Goal: Transaction & Acquisition: Purchase product/service

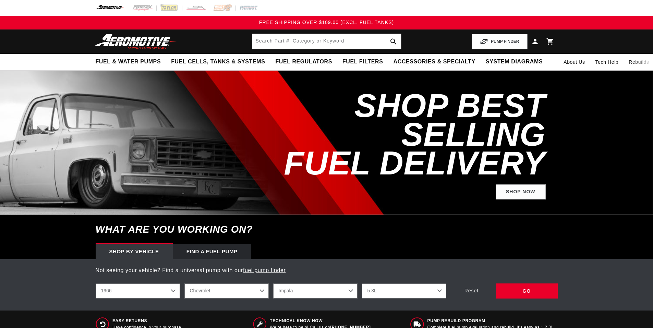
select select "1966"
select select "Chevrolet"
select select "Impala"
select select "5.3L"
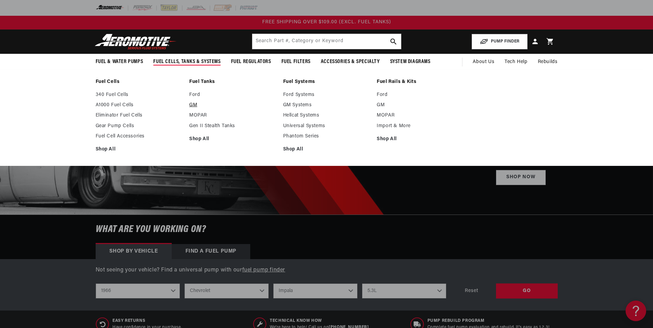
click at [192, 105] on link "GM" at bounding box center [232, 105] width 87 height 6
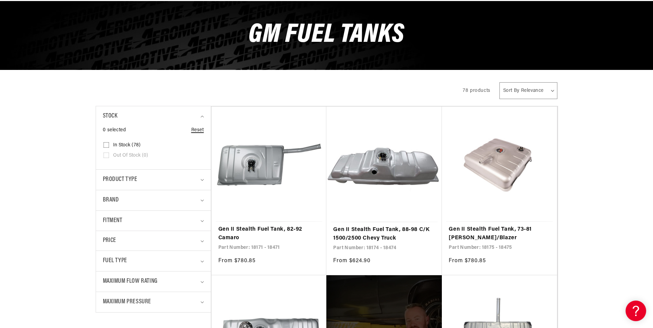
scroll to position [137, 0]
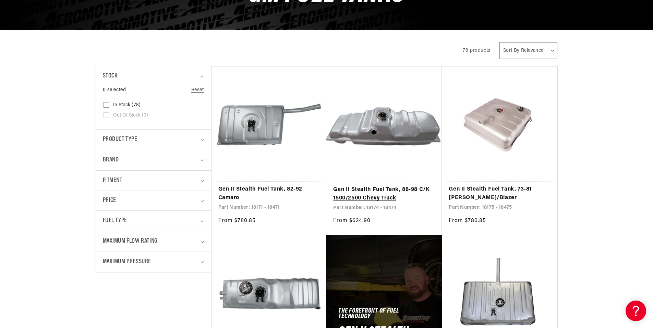
click at [397, 185] on link "Gen II Stealth Fuel Tank, 88-98 C/K 1500/2500 Chevy Truck" at bounding box center [384, 193] width 102 height 17
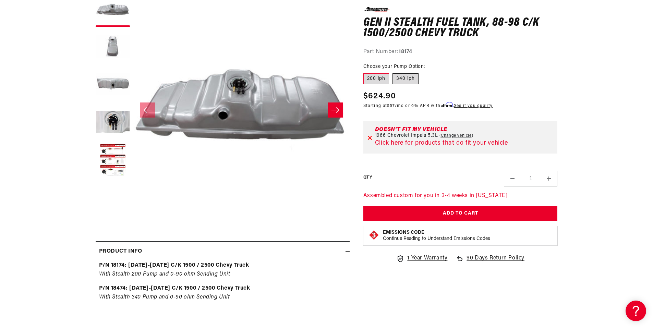
click at [398, 80] on label "340 lph" at bounding box center [406, 78] width 26 height 11
click at [393, 72] on input "340 lph" at bounding box center [393, 72] width 0 height 0
radio input "true"
click at [380, 77] on label "200 lph" at bounding box center [376, 78] width 26 height 11
click at [365, 72] on input "200 lph" at bounding box center [365, 72] width 0 height 0
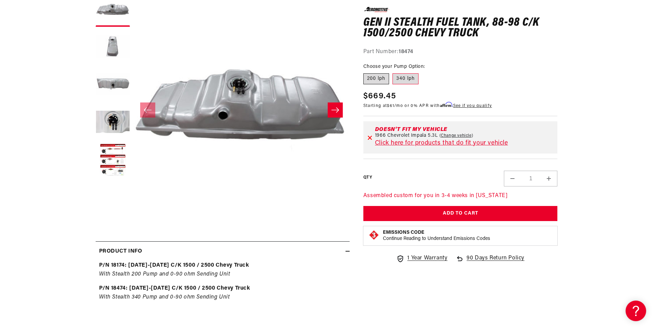
radio input "true"
click at [399, 79] on label "340 lph" at bounding box center [406, 78] width 26 height 11
click at [393, 72] on input "340 lph" at bounding box center [393, 72] width 0 height 0
radio input "true"
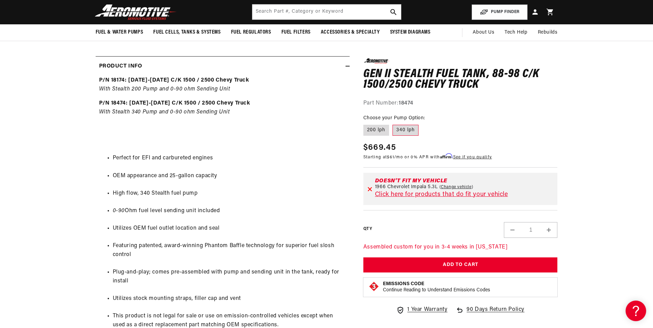
scroll to position [240, 0]
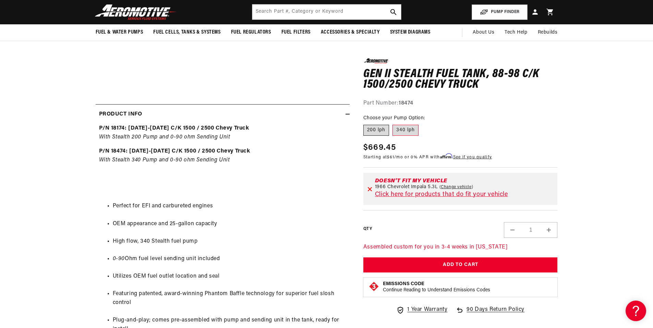
click at [376, 131] on label "200 lph" at bounding box center [376, 130] width 26 height 11
click at [365, 124] on input "200 lph" at bounding box center [365, 123] width 0 height 0
radio input "true"
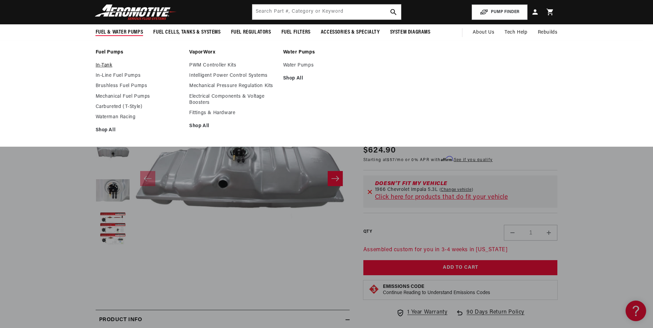
click at [99, 65] on link "In-Tank" at bounding box center [139, 65] width 87 height 6
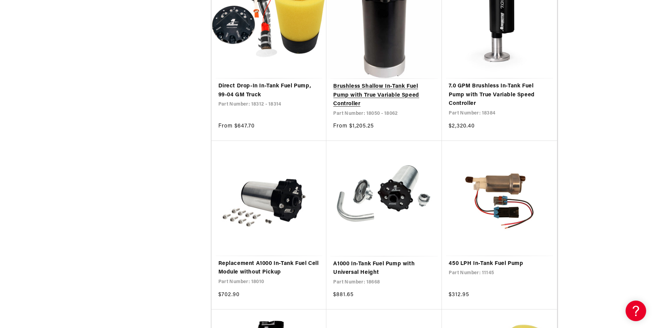
scroll to position [926, 0]
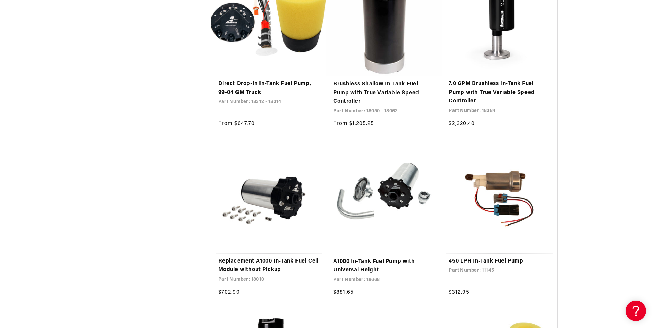
click at [257, 80] on link "Direct Drop-In In-Tank Fuel Pump, 99-04 GM Truck" at bounding box center [268, 88] width 101 height 17
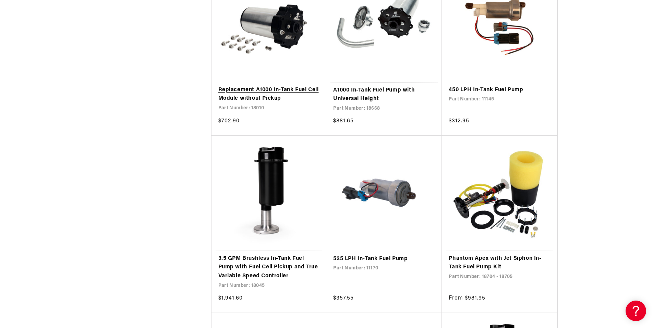
scroll to position [1303, 0]
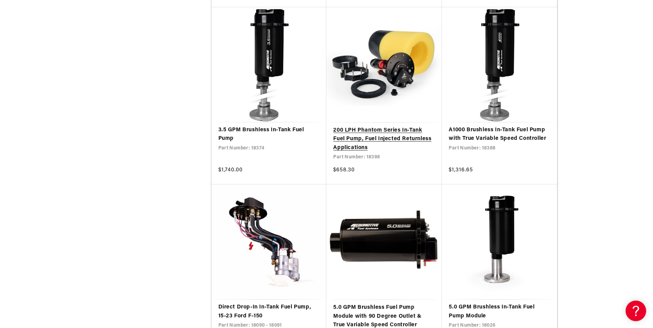
scroll to position [2331, 0]
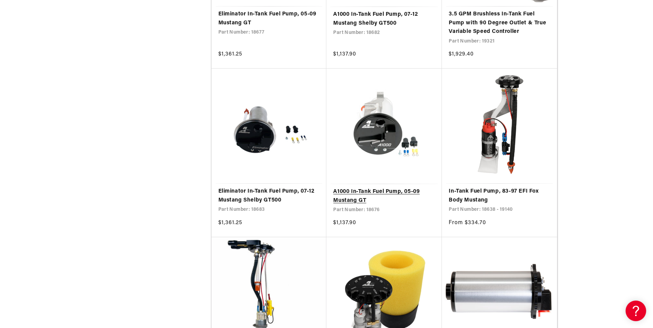
scroll to position [4080, 0]
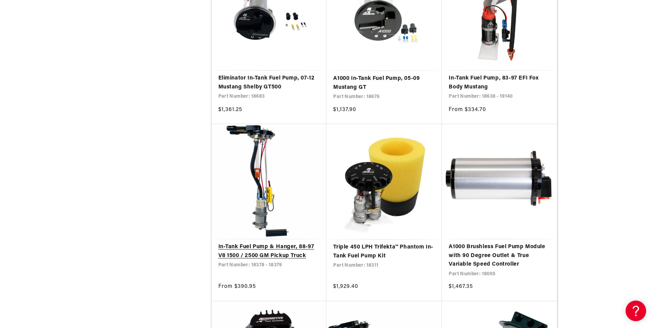
click at [265, 243] on link "In-Tank Fuel Pump & Hanger, 88-97 V8 1500 / 2500 GM Pickup Truck" at bounding box center [268, 251] width 101 height 17
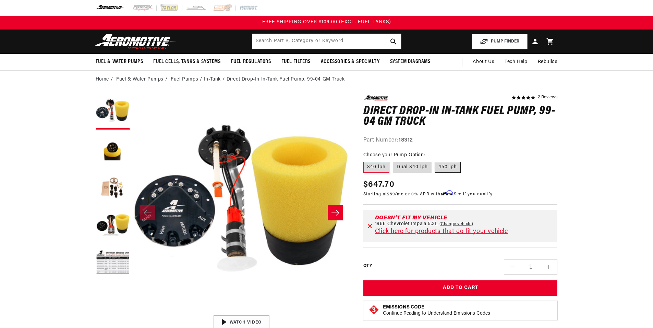
click at [445, 169] on label "450 lph" at bounding box center [448, 167] width 26 height 11
click at [435, 161] on input "450 lph" at bounding box center [435, 160] width 0 height 0
radio input "true"
click at [113, 182] on button "Load image 3 in gallery view" at bounding box center [113, 188] width 34 height 34
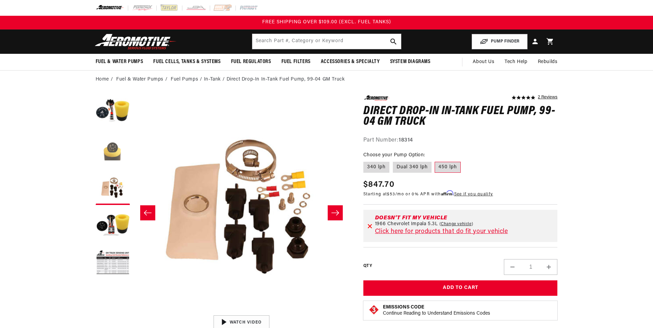
click at [112, 166] on button "Load image 2 in gallery view" at bounding box center [113, 150] width 34 height 34
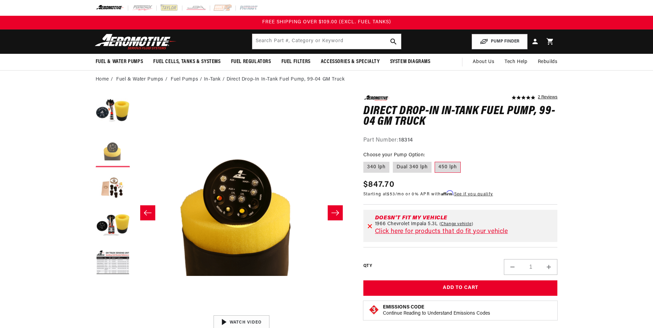
scroll to position [0, 216]
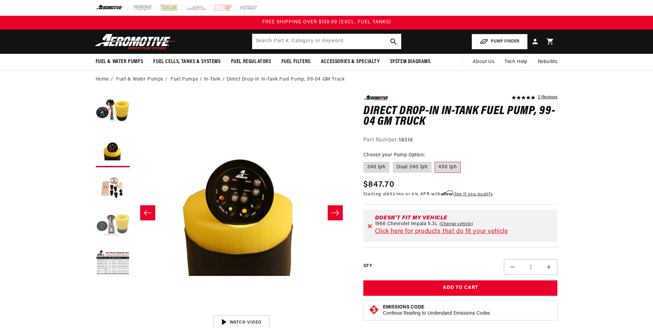
click at [114, 225] on button "Load image 4 in gallery view" at bounding box center [113, 225] width 34 height 34
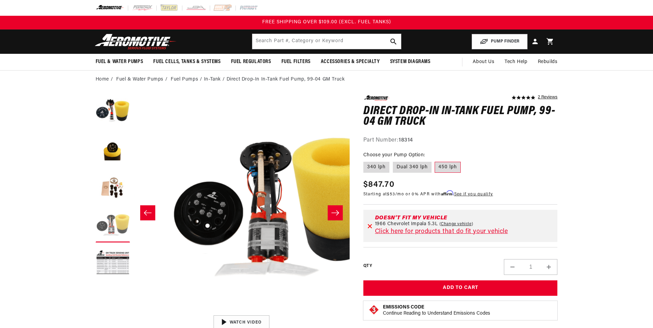
scroll to position [0, 649]
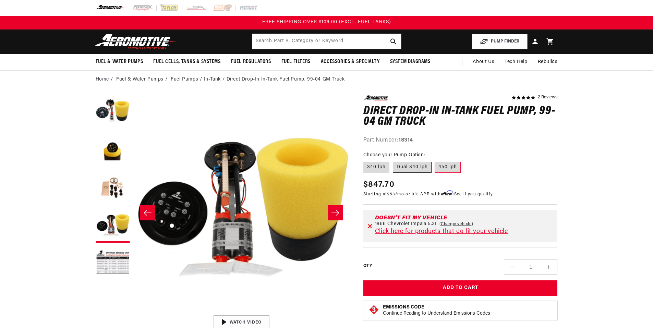
click at [399, 170] on label "Dual 340 lph" at bounding box center [412, 167] width 39 height 11
click at [393, 161] on input "Dual 340 lph" at bounding box center [393, 160] width 0 height 0
radio input "true"
click at [337, 213] on icon "Slide right" at bounding box center [336, 212] width 8 height 5
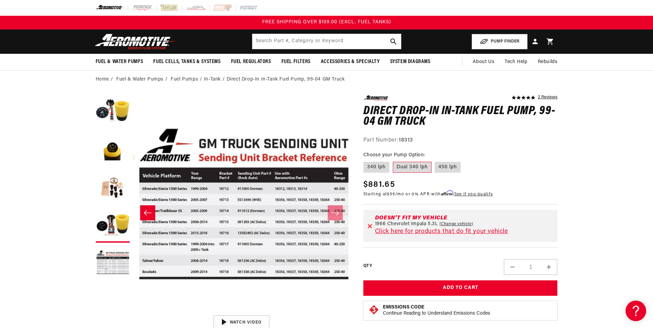
scroll to position [0, 866]
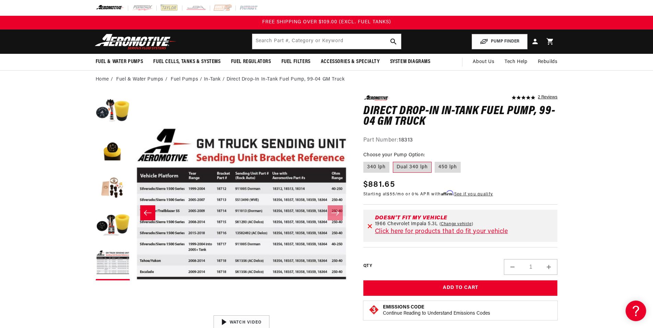
click at [141, 212] on button "Slide left" at bounding box center [147, 212] width 15 height 15
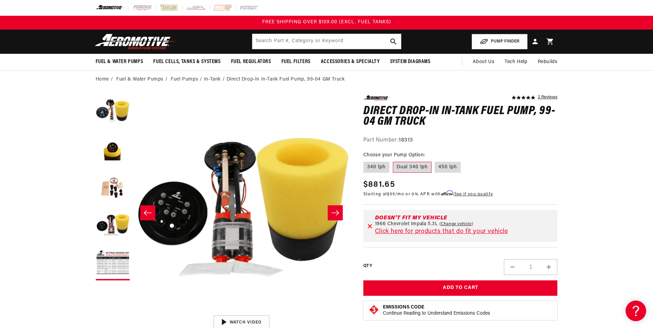
click at [142, 212] on button "Slide left" at bounding box center [147, 212] width 15 height 15
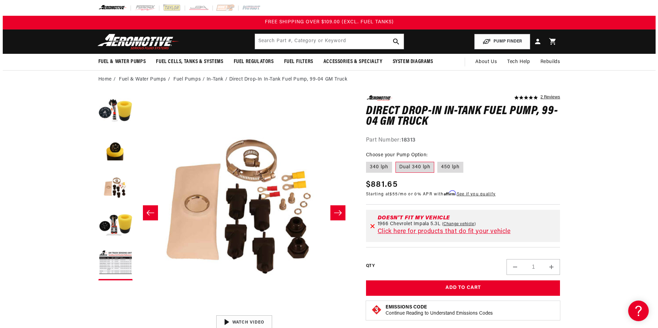
scroll to position [0, 433]
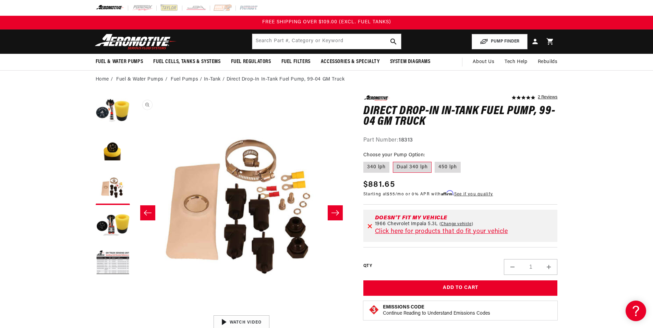
click at [133, 312] on button "Open media 3 in modal" at bounding box center [133, 312] width 0 height 0
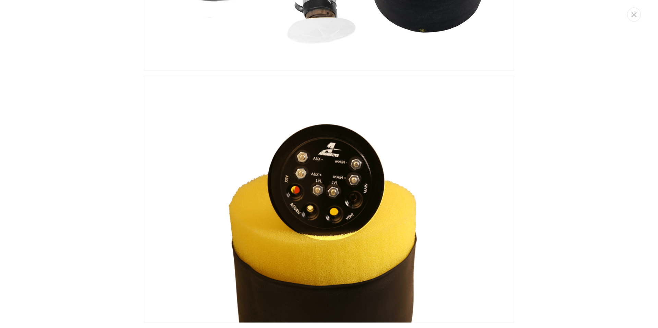
scroll to position [92, 0]
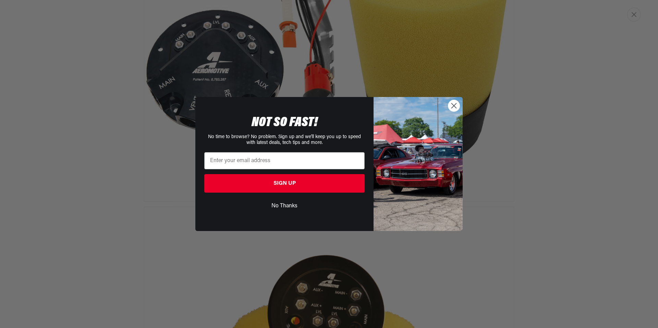
click at [455, 107] on icon "Close dialog" at bounding box center [454, 106] width 5 height 5
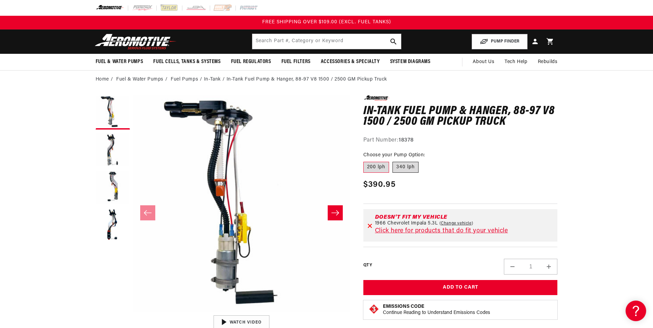
click at [412, 170] on label "340 lph" at bounding box center [406, 167] width 26 height 11
click at [393, 161] on input "340 lph" at bounding box center [393, 160] width 0 height 0
radio input "true"
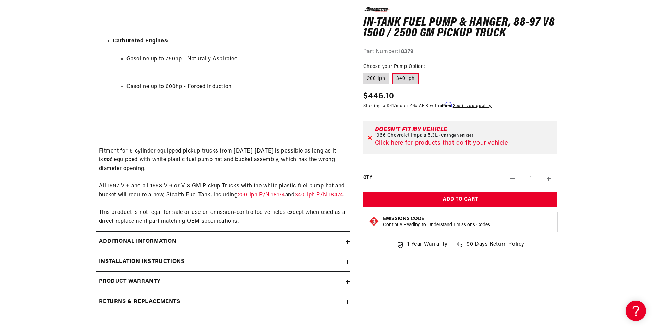
scroll to position [891, 0]
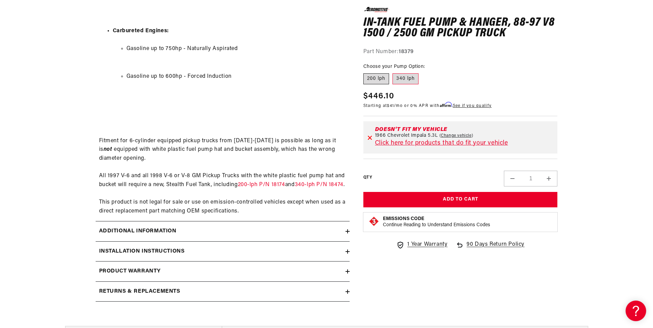
click at [374, 83] on label "200 lph" at bounding box center [376, 78] width 26 height 11
click at [365, 72] on input "200 lph" at bounding box center [365, 72] width 0 height 0
radio input "true"
click at [409, 76] on label "340 lph" at bounding box center [406, 78] width 26 height 11
click at [393, 72] on input "340 lph" at bounding box center [393, 72] width 0 height 0
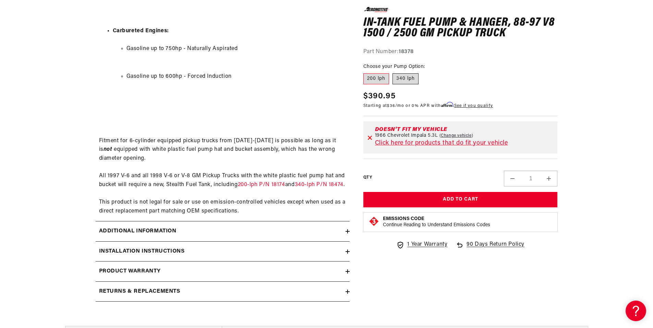
radio input "true"
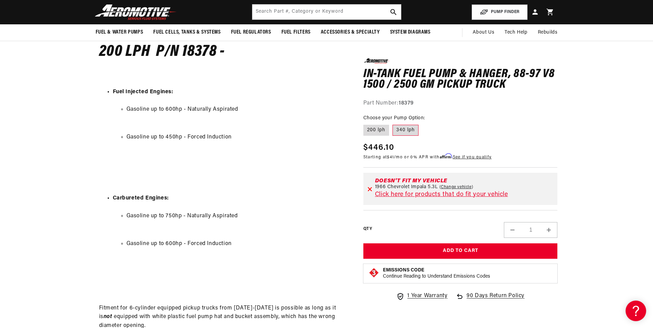
scroll to position [754, 0]
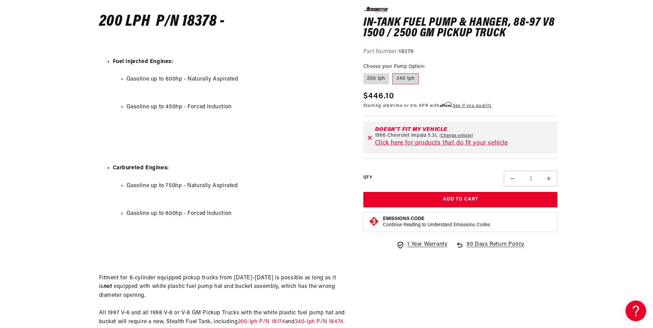
click at [404, 77] on label "340 lph" at bounding box center [406, 78] width 26 height 11
click at [393, 72] on input "340 lph" at bounding box center [393, 72] width 0 height 0
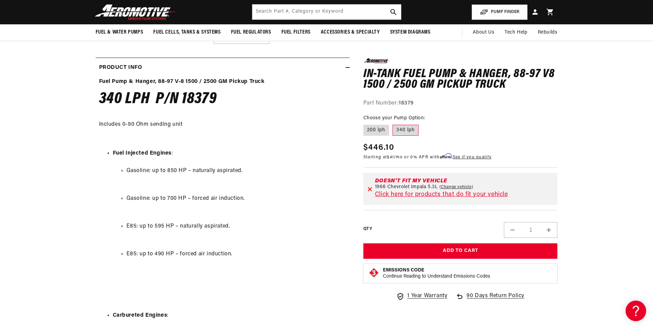
scroll to position [274, 0]
